Goal: Task Accomplishment & Management: Use online tool/utility

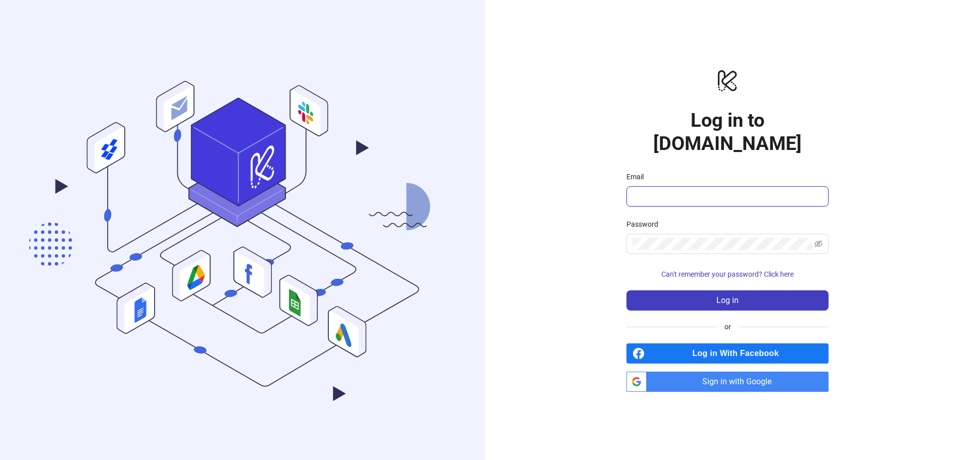
click at [682, 190] on input "Email" at bounding box center [727, 196] width 188 height 12
paste input "**********"
type input "**********"
click at [688, 291] on button "Log in" at bounding box center [728, 301] width 202 height 20
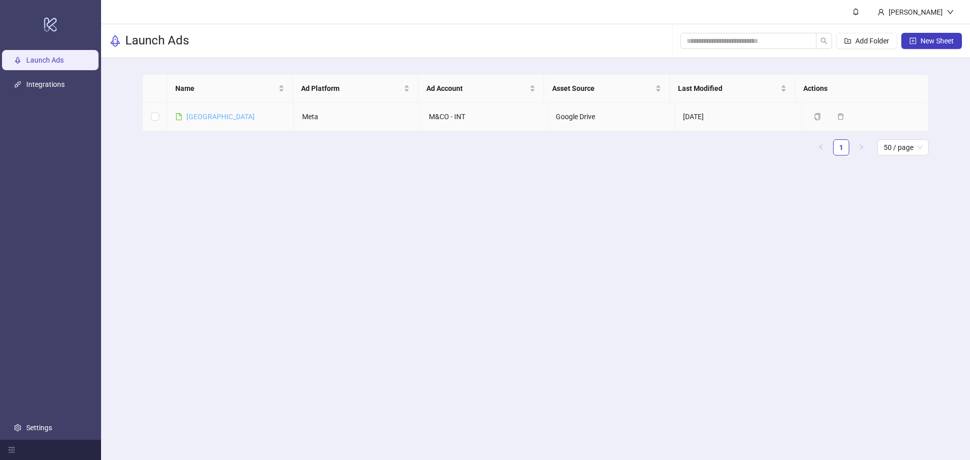
click at [194, 119] on link "[GEOGRAPHIC_DATA]" at bounding box center [220, 117] width 68 height 8
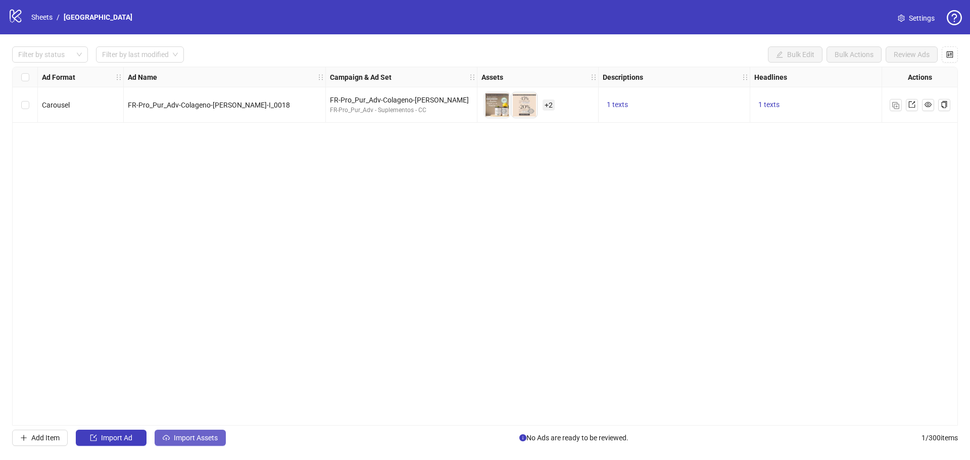
click at [221, 439] on button "Import Assets" at bounding box center [190, 438] width 71 height 16
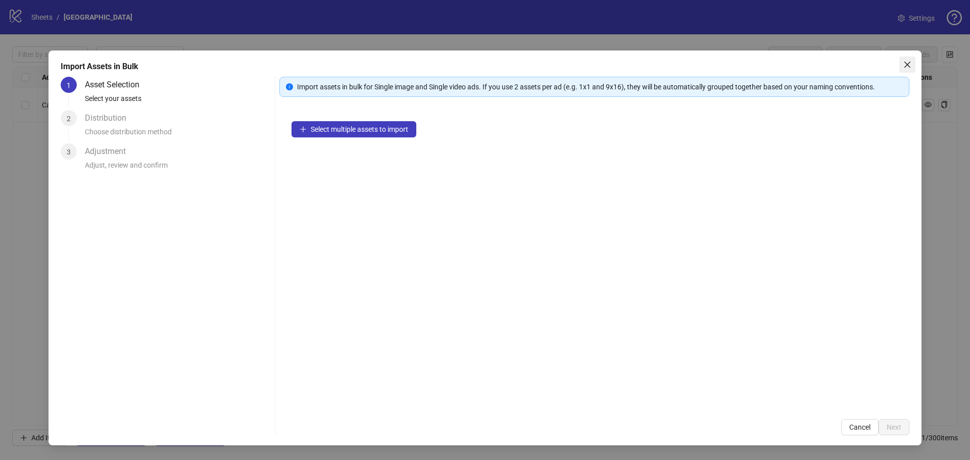
click at [904, 63] on icon "close" at bounding box center [907, 65] width 8 height 8
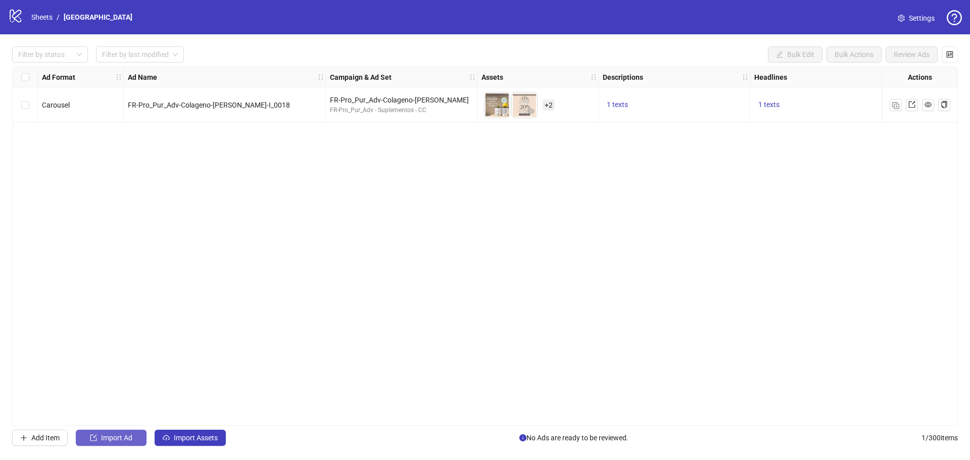
click at [128, 441] on span "Import Ad" at bounding box center [116, 438] width 31 height 8
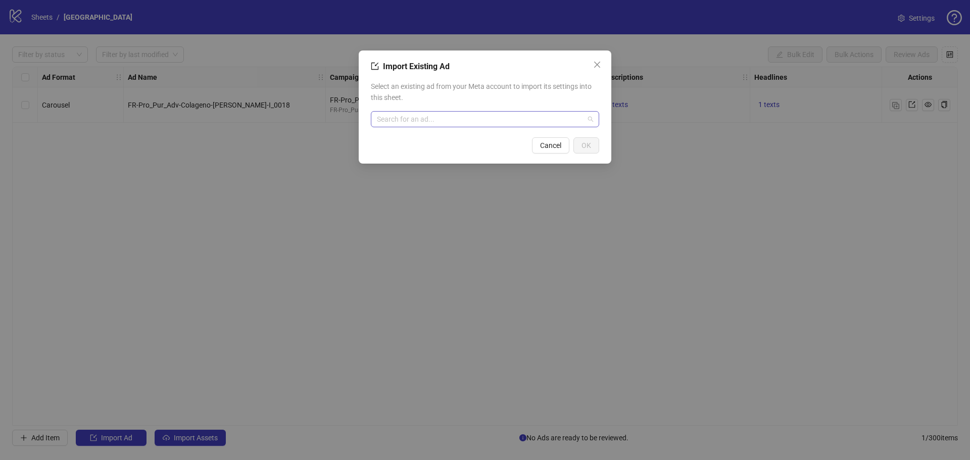
click at [424, 118] on input "search" at bounding box center [480, 119] width 207 height 15
click at [595, 79] on div "Select an existing ad from your Meta account to import its settings into this s…" at bounding box center [485, 104] width 228 height 55
click at [550, 141] on span "Cancel" at bounding box center [550, 145] width 21 height 8
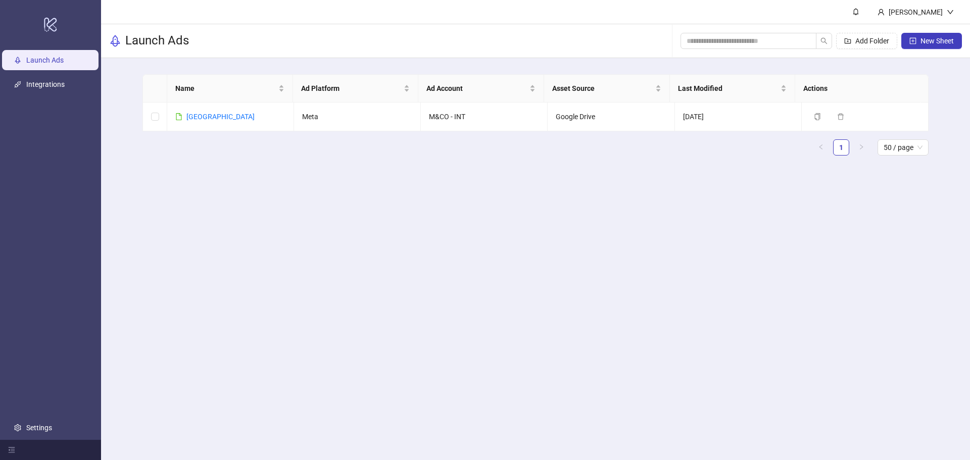
click at [320, 227] on main "[PERSON_NAME] Launch Ads Add Folder New Sheet Name Ad Platform Ad Account Asset…" at bounding box center [535, 230] width 869 height 460
click at [199, 119] on link "[GEOGRAPHIC_DATA]" at bounding box center [220, 117] width 68 height 8
